Goal: Information Seeking & Learning: Learn about a topic

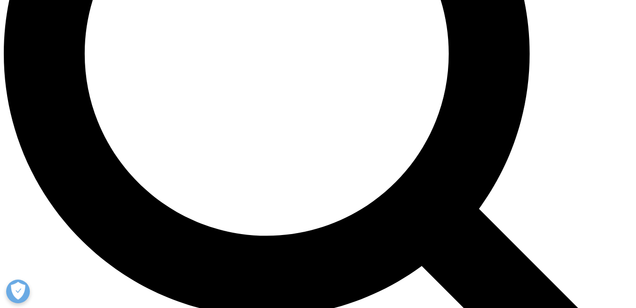
scroll to position [854, 0]
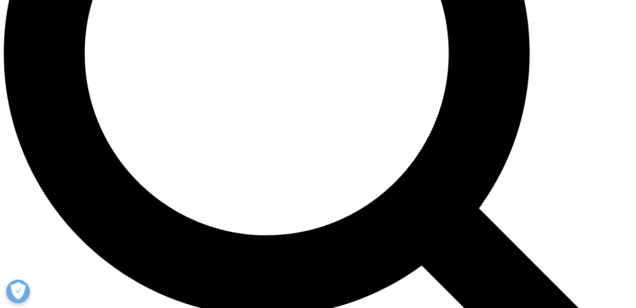
drag, startPoint x: 258, startPoint y: 246, endPoint x: 194, endPoint y: 165, distance: 102.9
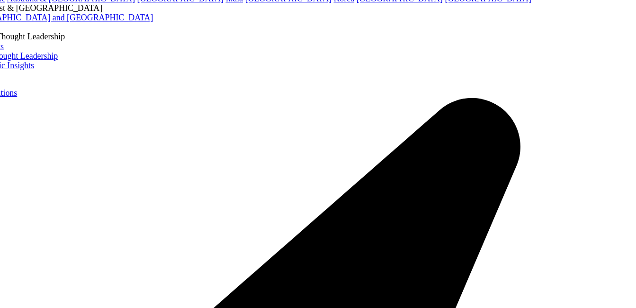
scroll to position [1967, 0]
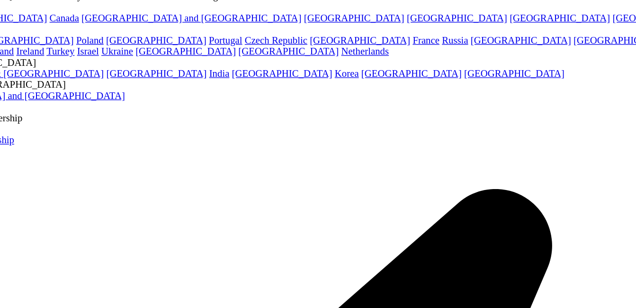
scroll to position [1871, 0]
